Goal: Task Accomplishment & Management: Manage account settings

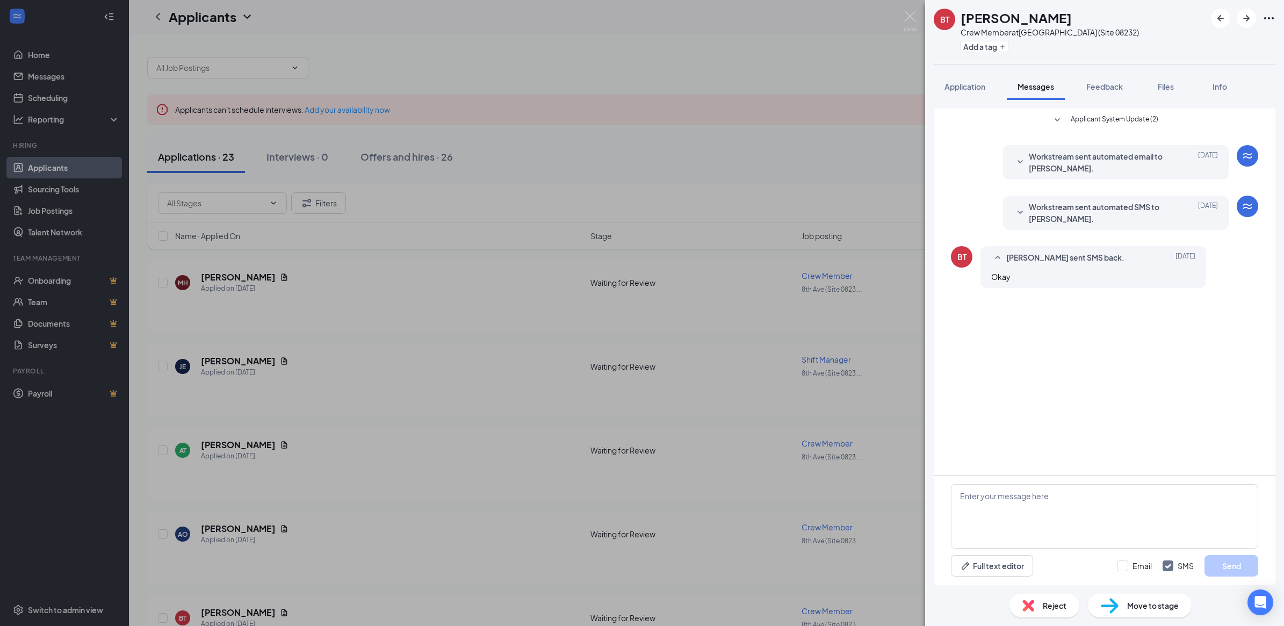
click at [225, 362] on div "[PERSON_NAME] Crew Member at [GEOGRAPHIC_DATA] (Site 08232) Add a tag Applicati…" at bounding box center [642, 313] width 1284 height 626
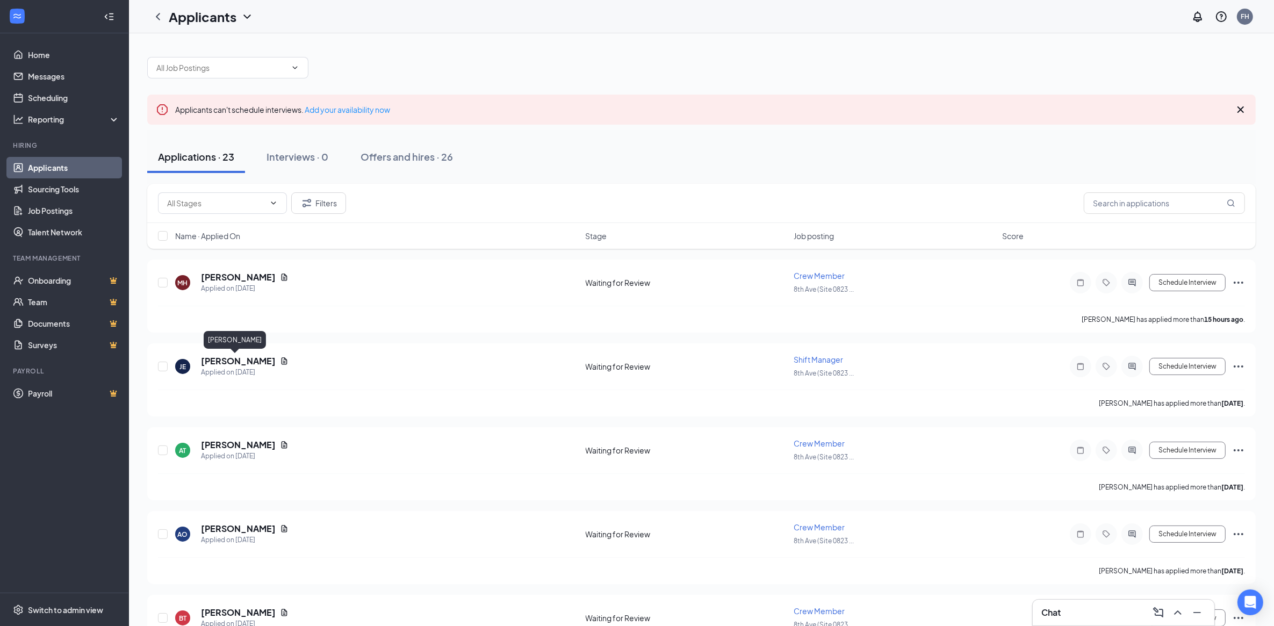
click at [225, 362] on h5 "[PERSON_NAME]" at bounding box center [238, 361] width 75 height 12
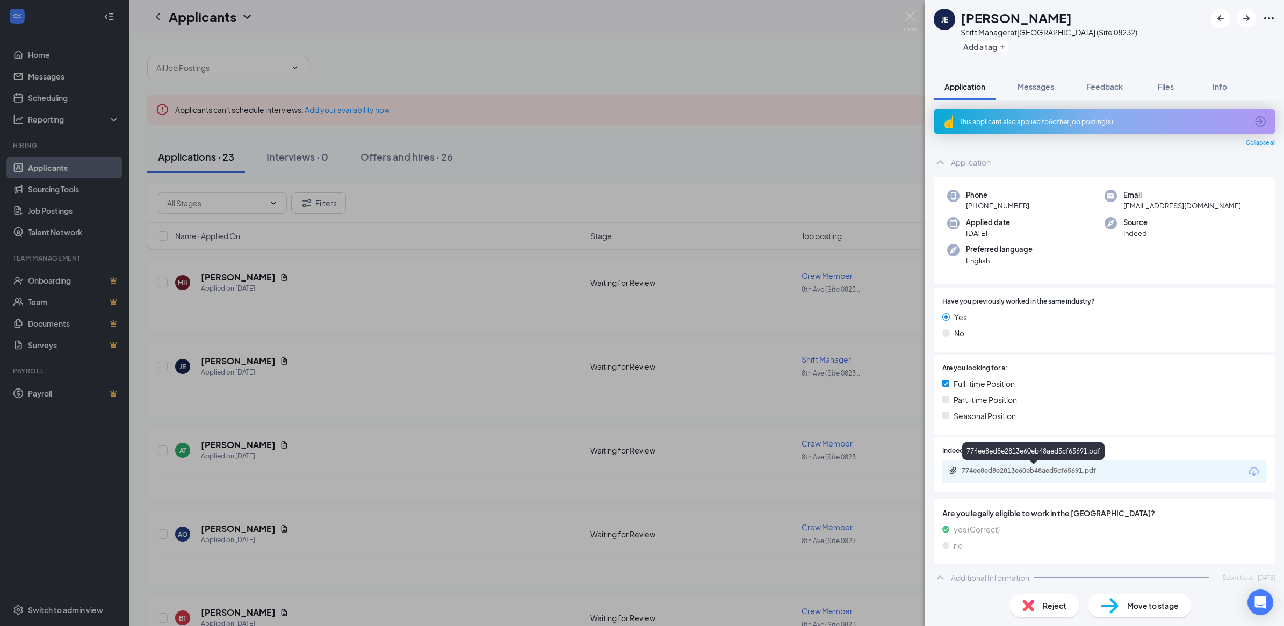
click at [1008, 467] on div "774ee8ed8e2813e60eb48aed5cf65691.pdf" at bounding box center [1037, 470] width 150 height 9
click at [239, 275] on div "JE [PERSON_NAME] Shift Manager at [GEOGRAPHIC_DATA] (Site 08232) Add a tag Appl…" at bounding box center [642, 313] width 1284 height 626
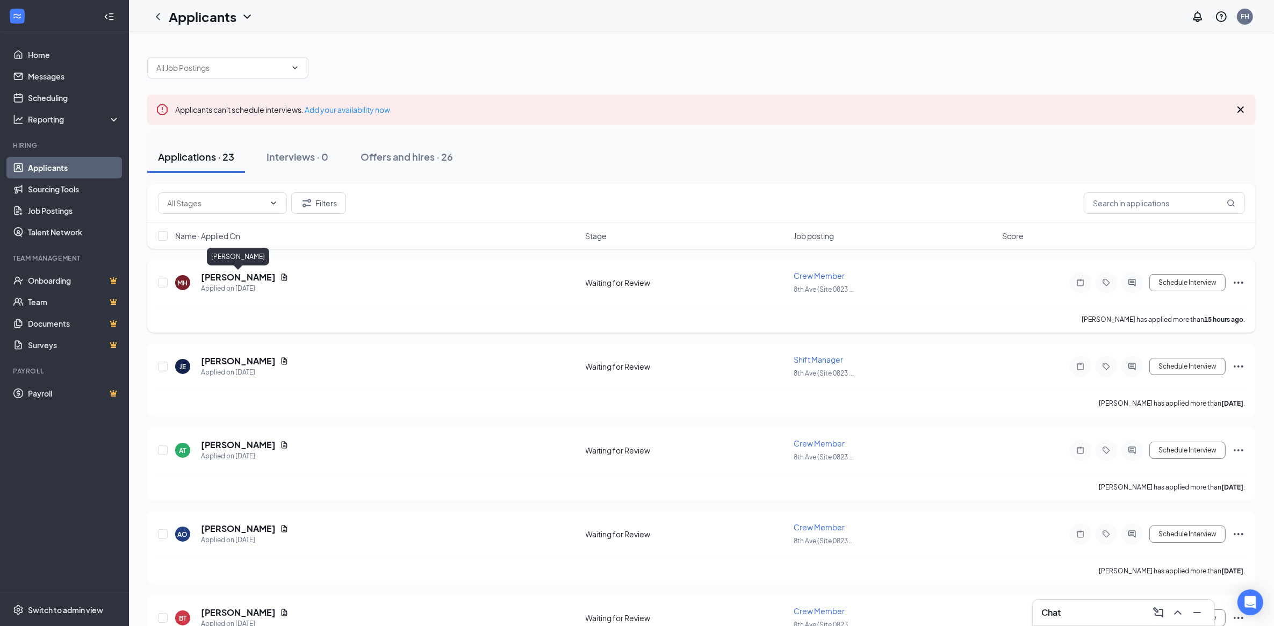
click at [241, 274] on h5 "[PERSON_NAME]" at bounding box center [238, 277] width 75 height 12
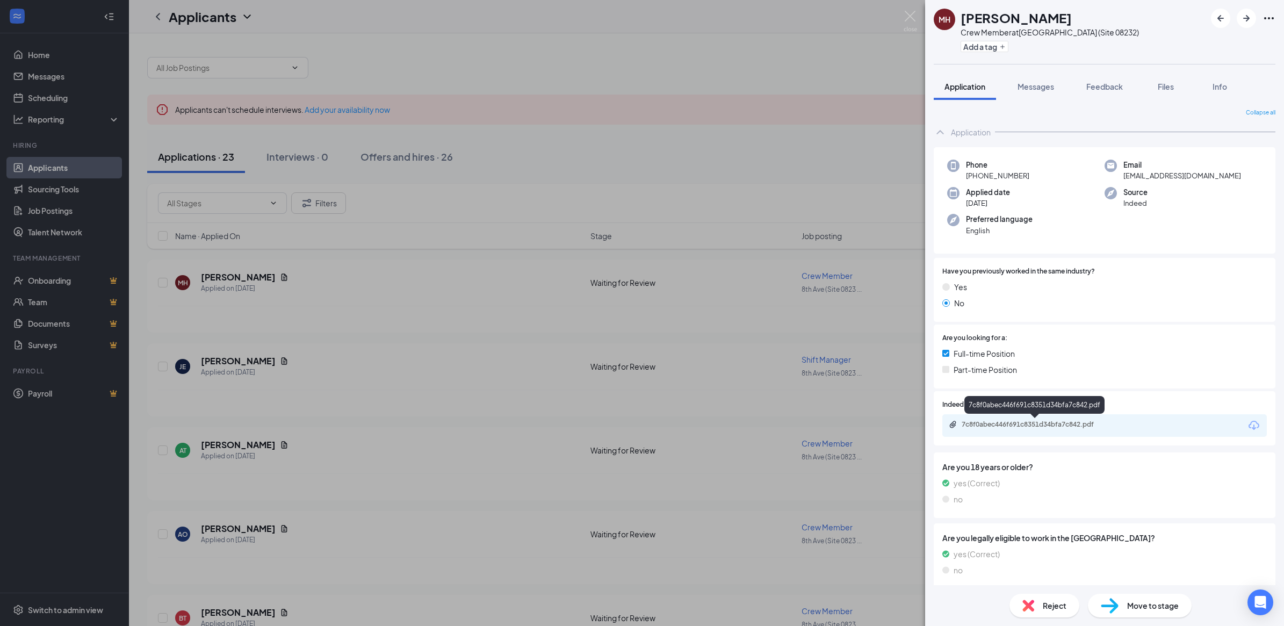
click at [1033, 422] on div "7c8f0abec446f691c8351d34bfa7c842.pdf" at bounding box center [1037, 424] width 150 height 9
click at [914, 17] on img at bounding box center [910, 21] width 13 height 21
